Goal: Transaction & Acquisition: Purchase product/service

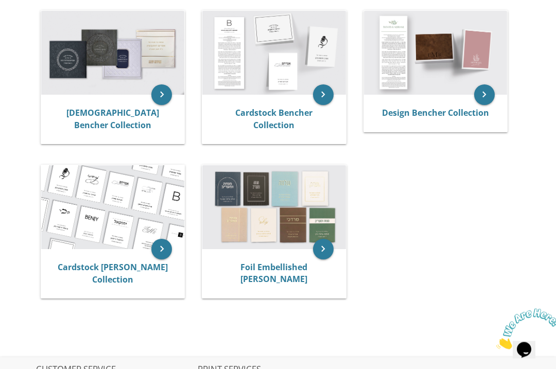
scroll to position [219, 0]
click at [141, 101] on div "[DEMOGRAPHIC_DATA] Bencher Collection" at bounding box center [112, 119] width 143 height 49
click at [160, 75] on img at bounding box center [112, 52] width 143 height 83
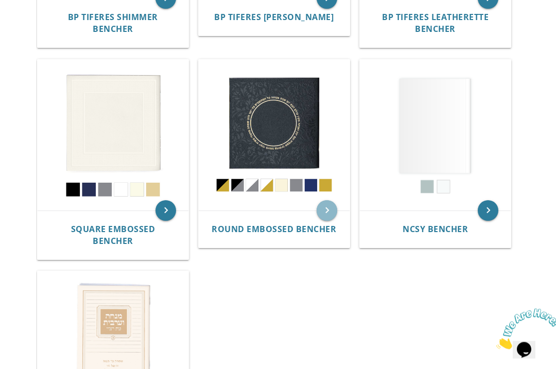
scroll to position [426, 0]
click at [321, 207] on icon "keyboard_arrow_right" at bounding box center [327, 210] width 21 height 21
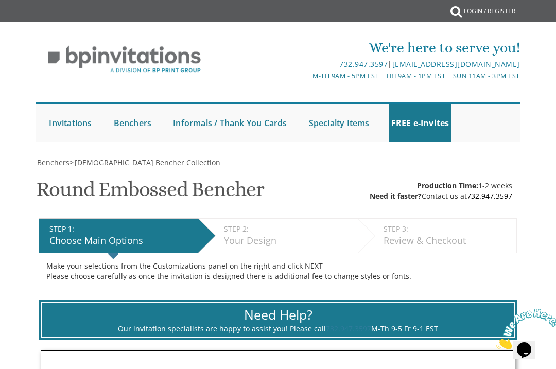
click at [0, 0] on link "Design Collection" at bounding box center [0, 0] width 0 height 0
